Goal: Transaction & Acquisition: Purchase product/service

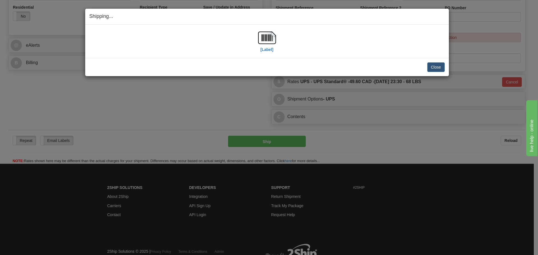
scroll to position [196, 0]
click at [440, 66] on button "Close" at bounding box center [435, 68] width 17 height 10
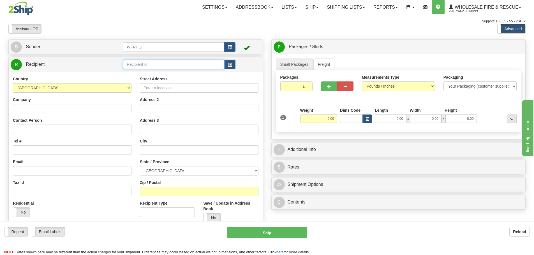
click at [171, 66] on input "text" at bounding box center [173, 65] width 101 height 10
click at [189, 73] on div "PEAC9911" at bounding box center [173, 73] width 96 height 6
type input "PEAC9911"
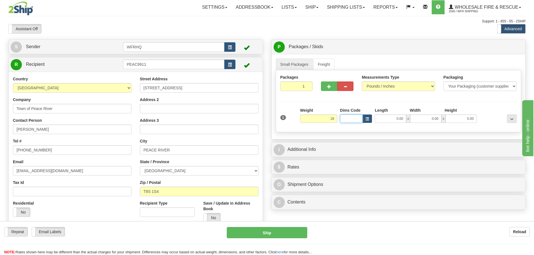
type input "18.00"
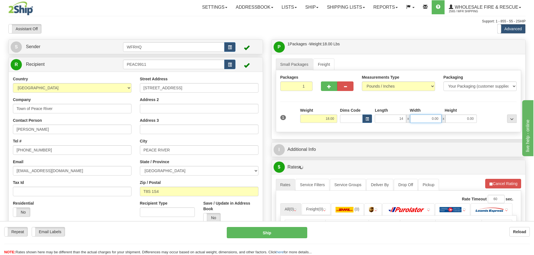
type input "14.00"
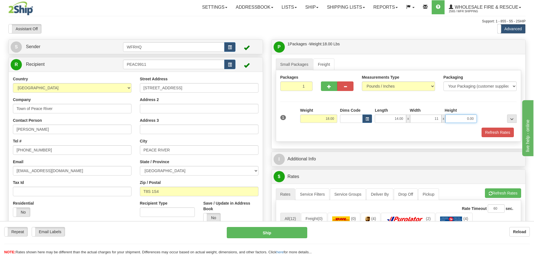
type input "11.00"
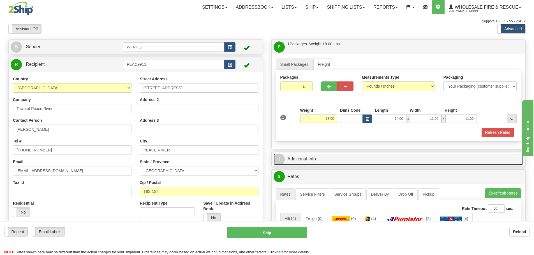
click at [382, 160] on link "I Additional Info" at bounding box center [399, 159] width 250 height 11
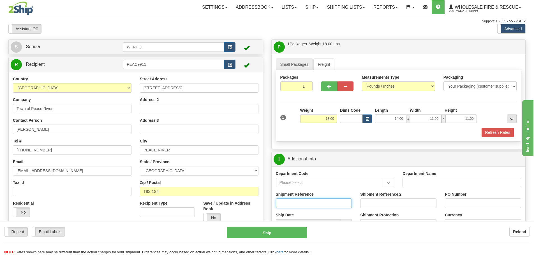
click at [293, 203] on input "Shipment Reference" at bounding box center [314, 204] width 76 height 10
type input "S46136-30477"
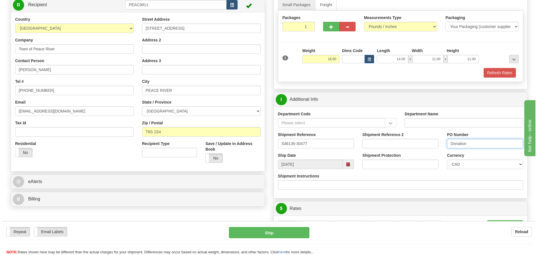
scroll to position [168, 0]
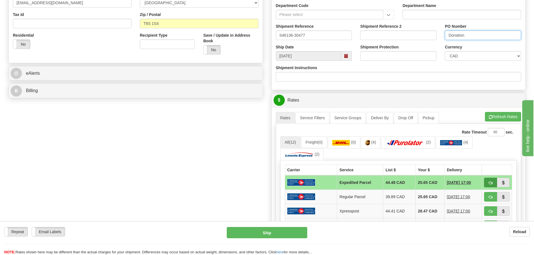
type input "Donation"
click at [494, 182] on button "button" at bounding box center [490, 183] width 13 height 10
type input "DOM.EP"
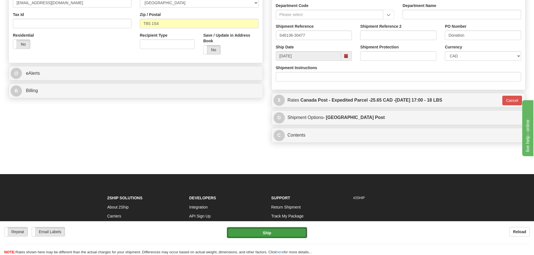
click at [293, 232] on button "Ship" at bounding box center [267, 232] width 80 height 11
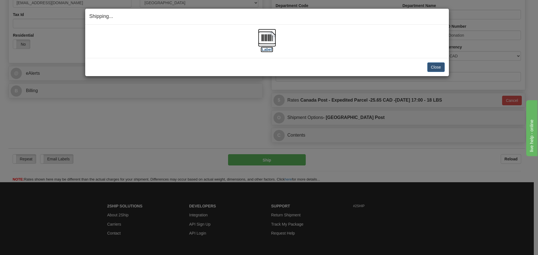
click at [260, 41] on img at bounding box center [267, 38] width 18 height 18
click at [405, 64] on div "Close Cancel" at bounding box center [266, 68] width 355 height 10
click at [441, 68] on button "Close" at bounding box center [435, 68] width 17 height 10
